Goal: Information Seeking & Learning: Learn about a topic

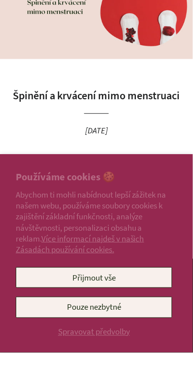
scroll to position [83, 0]
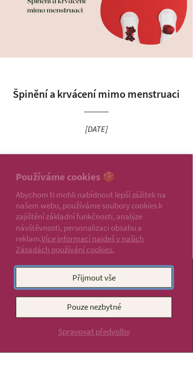
click at [93, 302] on button "Přijmout vše" at bounding box center [94, 291] width 157 height 21
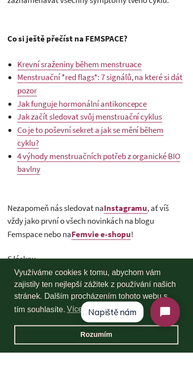
scroll to position [2536, 0]
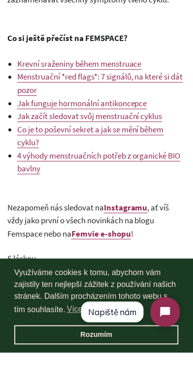
click at [116, 83] on span "Krevní sraženiny během menstruace" at bounding box center [79, 78] width 125 height 11
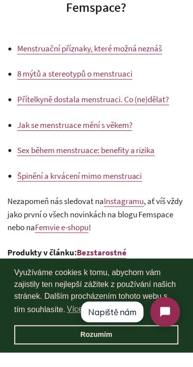
scroll to position [1737, 0]
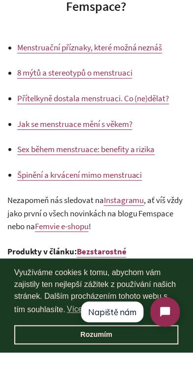
click at [105, 137] on span "Jak se menstruace mění s věkem?" at bounding box center [74, 138] width 115 height 11
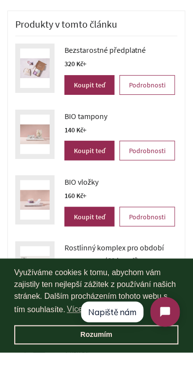
scroll to position [2281, 0]
